Goal: Obtain resource: Obtain resource

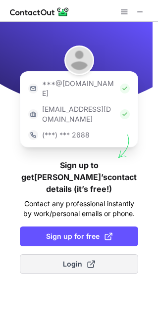
click at [74, 259] on span "Login" at bounding box center [79, 264] width 32 height 10
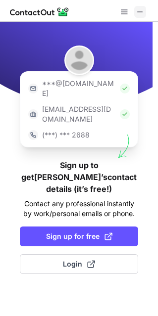
click at [143, 11] on span at bounding box center [140, 12] width 8 height 8
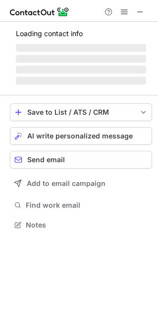
scroll to position [219, 158]
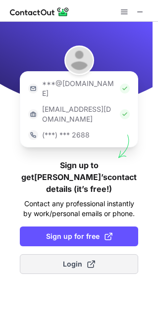
click at [89, 260] on span at bounding box center [91, 264] width 8 height 8
click at [89, 254] on button "Login" at bounding box center [79, 264] width 118 height 20
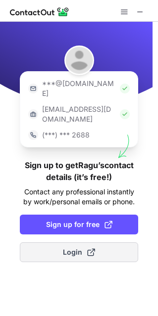
click at [63, 248] on span "Login" at bounding box center [79, 253] width 32 height 10
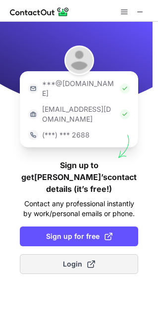
click at [87, 260] on span at bounding box center [91, 264] width 8 height 8
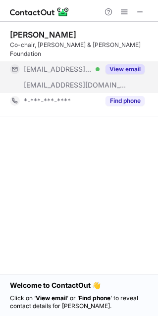
click at [127, 64] on button "View email" at bounding box center [124, 69] width 39 height 10
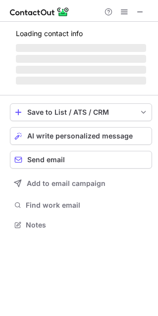
scroll to position [219, 158]
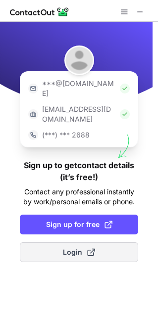
click at [73, 248] on span "Login" at bounding box center [79, 253] width 32 height 10
